Goal: Connect with others: Connect with others

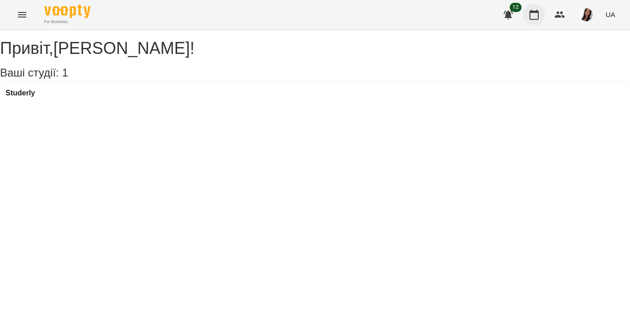
click at [541, 14] on button "button" at bounding box center [534, 15] width 22 height 22
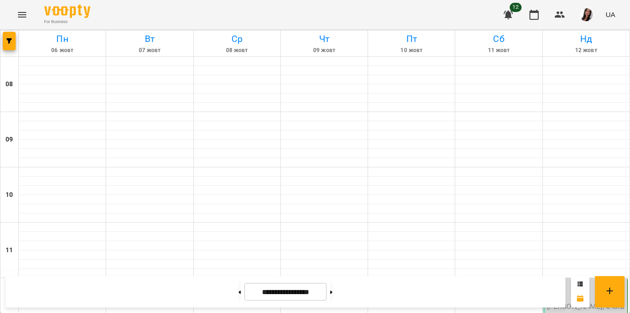
scroll to position [546, 0]
click at [333, 294] on button at bounding box center [331, 292] width 2 height 20
type input "**********"
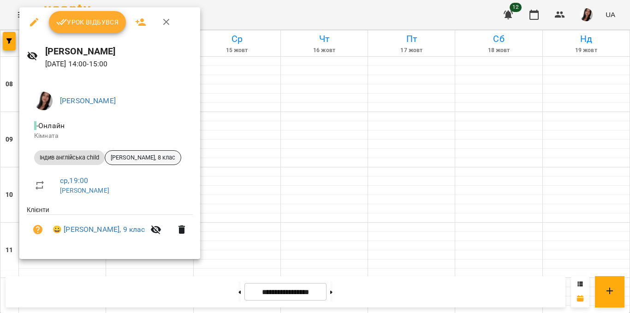
click at [137, 153] on div "[PERSON_NAME], 8 клас" at bounding box center [143, 157] width 77 height 15
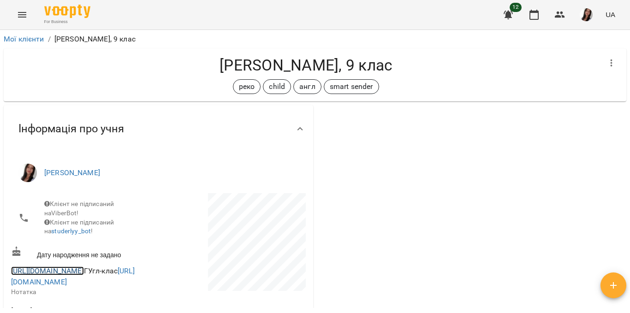
click at [84, 276] on link "[URL][DOMAIN_NAME]" at bounding box center [47, 271] width 73 height 9
